Goal: Browse casually

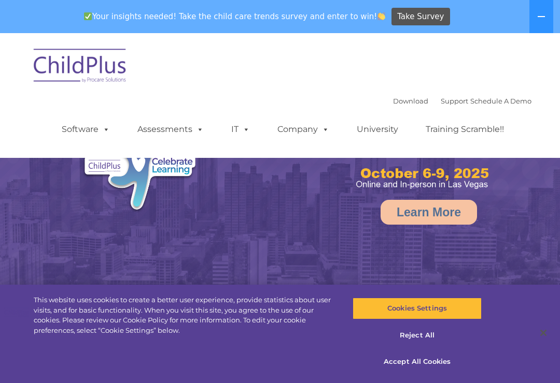
select select "MEDIUM"
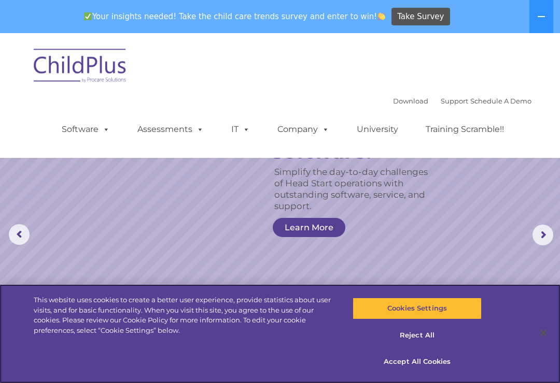
click at [419, 336] on button "Reject All" at bounding box center [416, 336] width 129 height 22
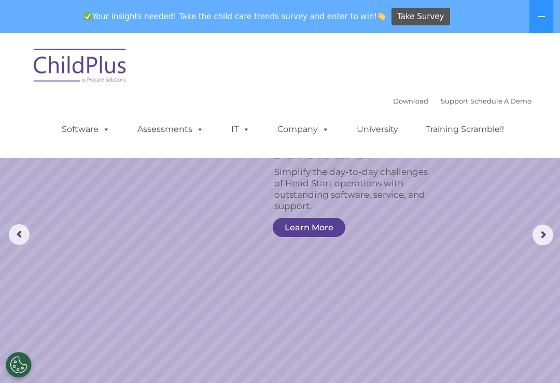
click at [544, 238] on rs-arrow at bounding box center [542, 235] width 21 height 21
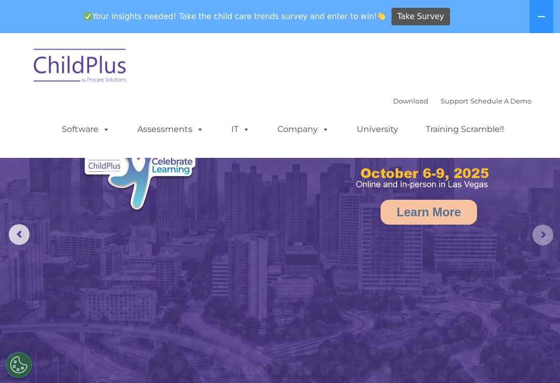
click at [538, 238] on rs-arrow at bounding box center [542, 235] width 21 height 21
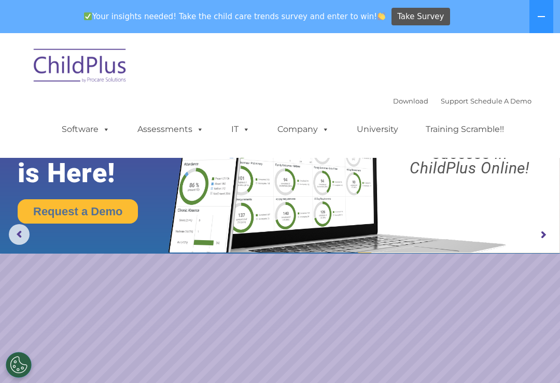
click at [541, 237] on rs-arrow at bounding box center [542, 235] width 21 height 21
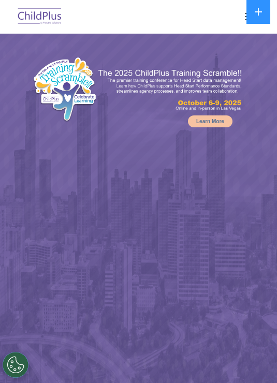
select select "MEDIUM"
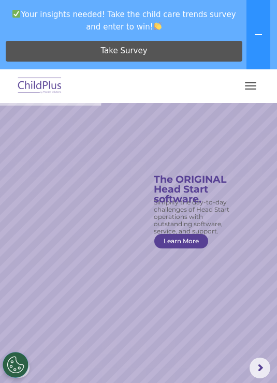
click at [64, 332] on rs-slide "Simplify the day-to-day challenges of Head Start operations with outstanding so…" at bounding box center [138, 368] width 277 height 531
click at [62, 333] on rs-slide "Simplify the day-to-day challenges of Head Start operations with outstanding so…" at bounding box center [138, 368] width 277 height 531
click at [66, 325] on rs-slide "Simplify the day-to-day challenges of Head Start operations with outstanding so…" at bounding box center [138, 368] width 277 height 531
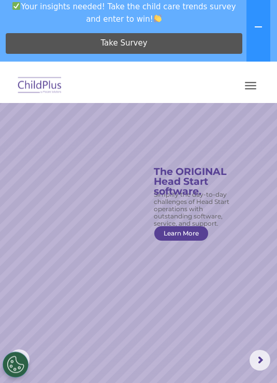
scroll to position [8, 0]
click at [3, 28] on div "Your insights needed! Take the child care trends survey and enter to win! Take …" at bounding box center [124, 27] width 248 height 69
click at [195, 373] on rs-slide "Simplify the day-to-day challenges of Head Start operations with outstanding so…" at bounding box center [138, 360] width 277 height 531
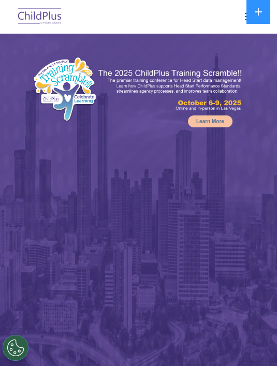
select select "MEDIUM"
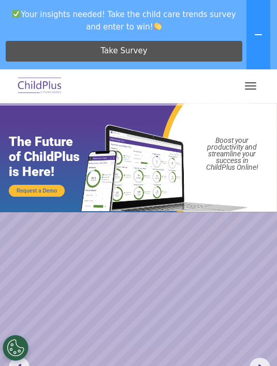
click at [23, 347] on button "Cookies Settings" at bounding box center [16, 348] width 26 height 26
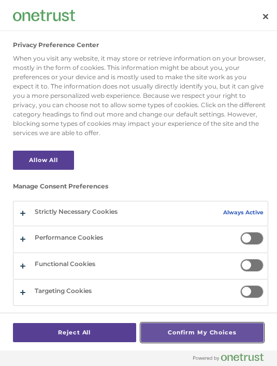
click at [210, 339] on button "Confirm My Choices" at bounding box center [202, 332] width 123 height 19
